Goal: Find specific page/section: Find specific page/section

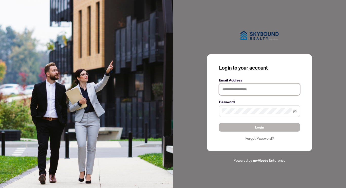
type input "**********"
click at [259, 126] on span "Login" at bounding box center [259, 127] width 9 height 8
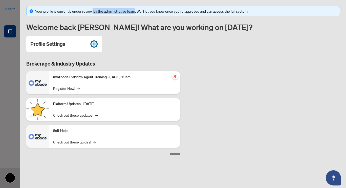
drag, startPoint x: 135, startPoint y: 11, endPoint x: 93, endPoint y: 12, distance: 42.3
click at [93, 12] on div "Your profile is currently under review by the administrative team. We’ll let yo…" at bounding box center [186, 11] width 302 height 6
copy div "by the administrative team"
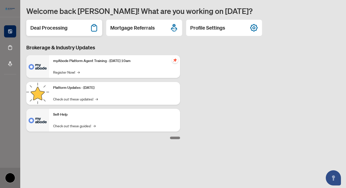
click at [45, 32] on div "Deal Processing" at bounding box center [64, 28] width 76 height 16
